Goal: Task Accomplishment & Management: Manage account settings

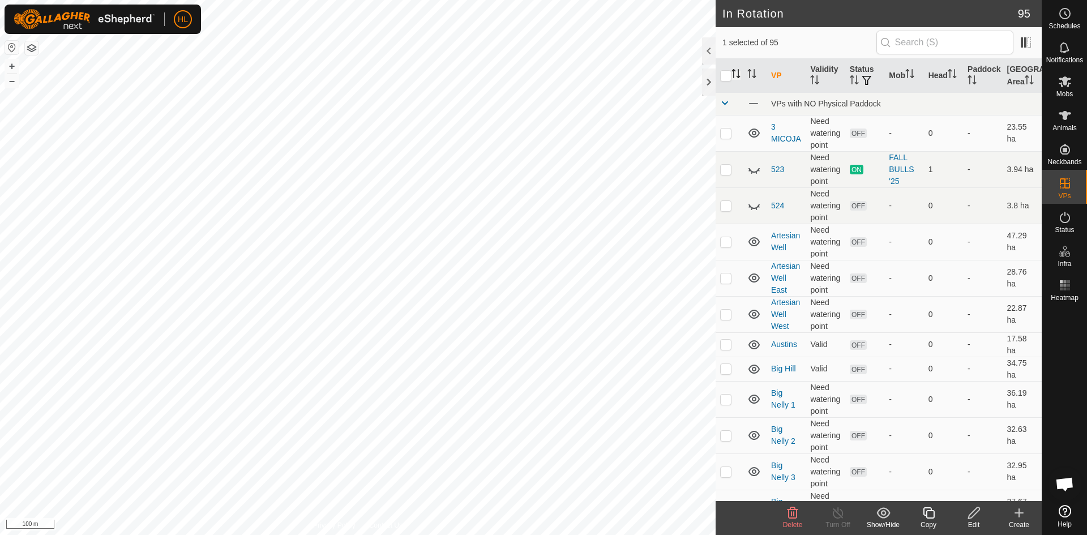
click at [738, 76] on icon "Activate to sort" at bounding box center [737, 73] width 1 height 9
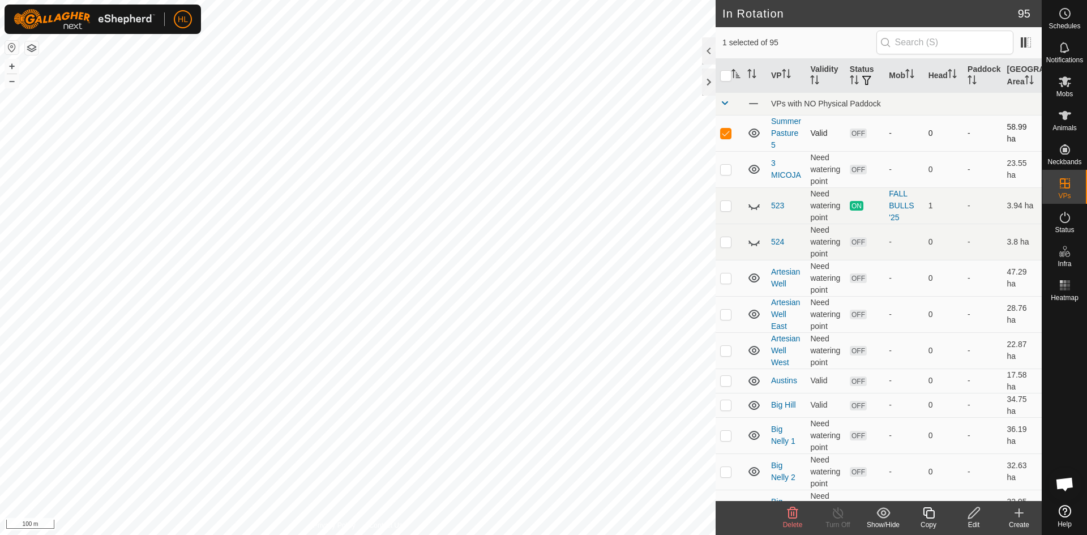
click at [755, 138] on icon at bounding box center [753, 132] width 11 height 9
click at [755, 139] on icon at bounding box center [754, 133] width 14 height 14
click at [724, 138] on p-checkbox at bounding box center [725, 132] width 11 height 9
checkbox input "false"
